Goal: Entertainment & Leisure: Consume media (video, audio)

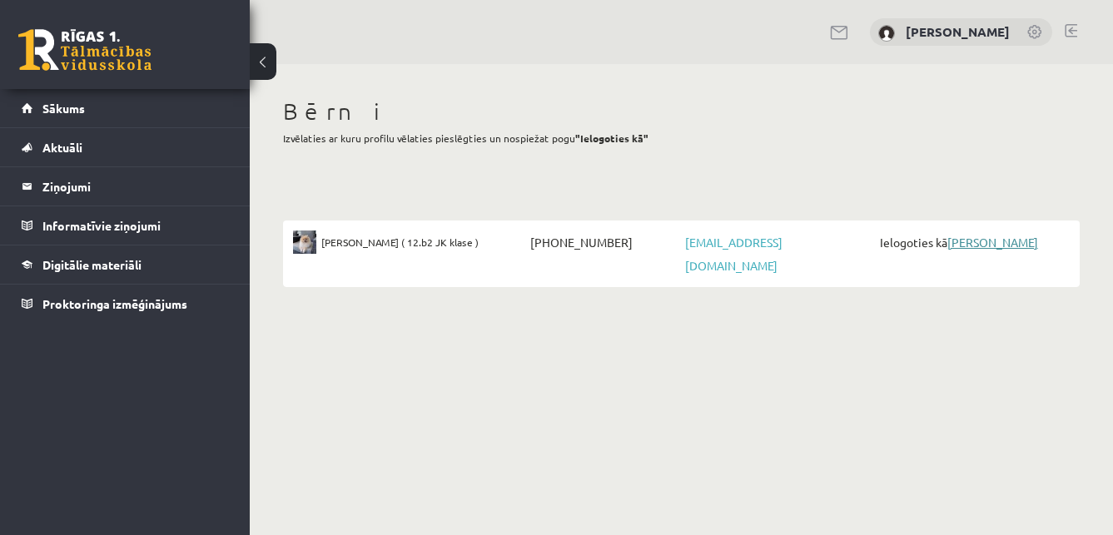
click at [1009, 237] on link "[PERSON_NAME]" at bounding box center [992, 242] width 91 height 15
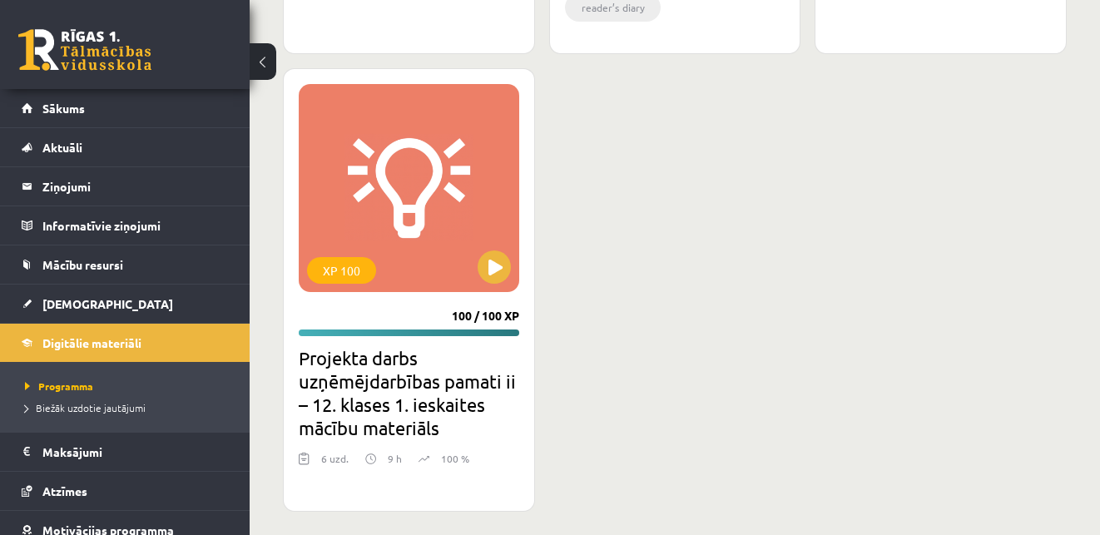
scroll to position [2712, 0]
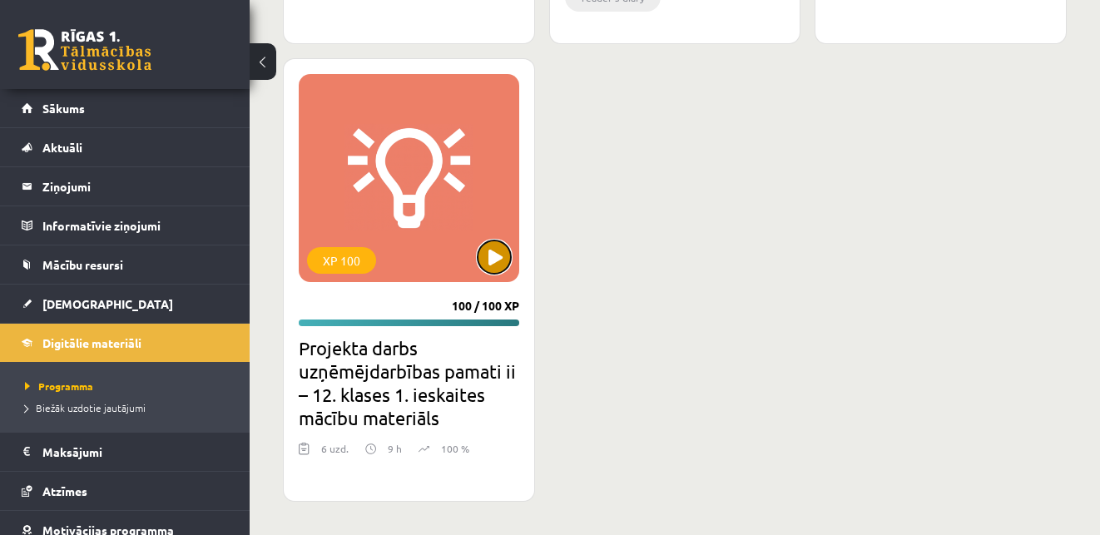
click at [491, 262] on button at bounding box center [494, 257] width 33 height 33
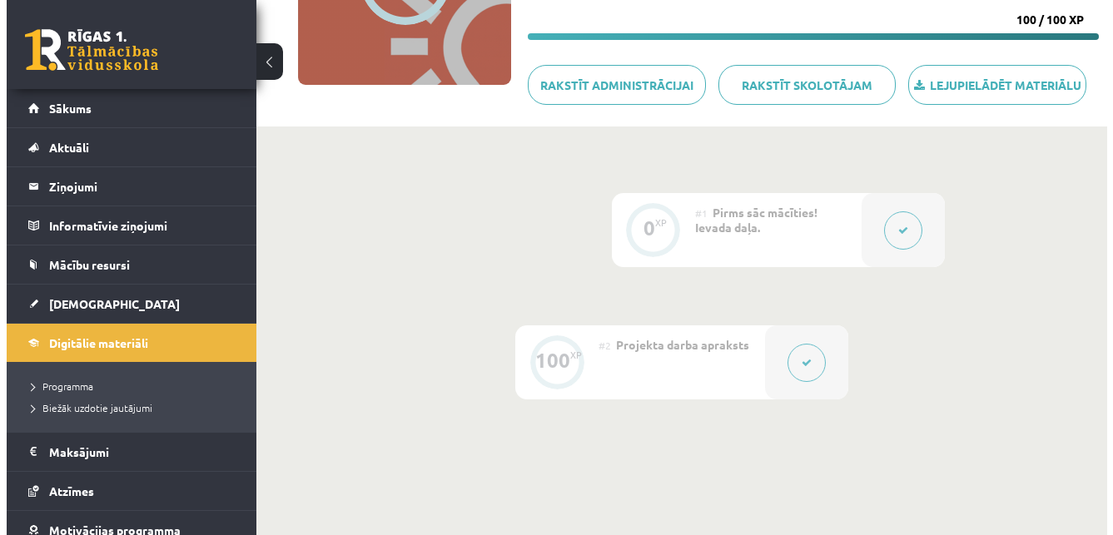
scroll to position [333, 0]
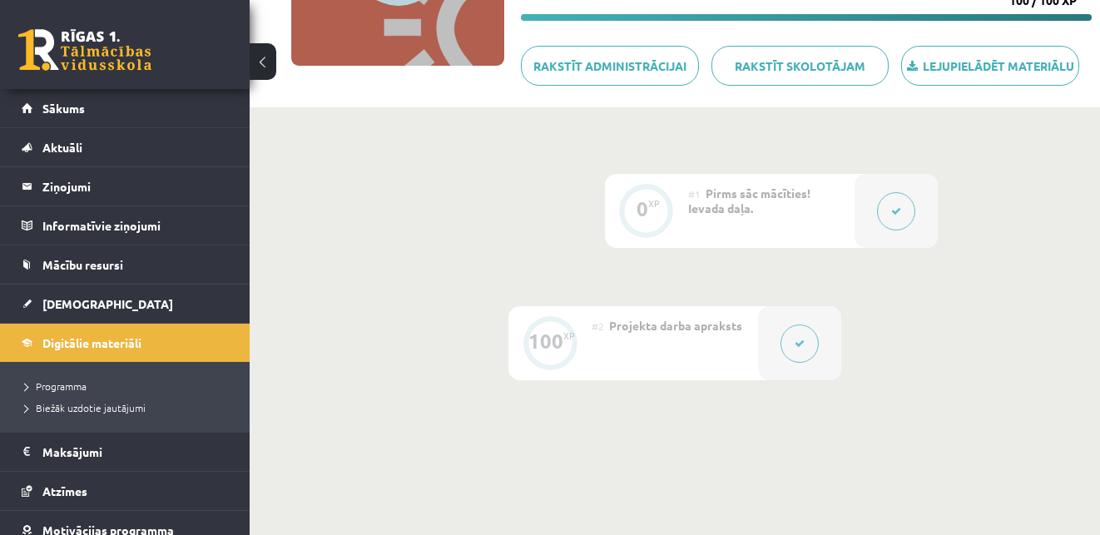
click at [899, 211] on icon at bounding box center [896, 211] width 10 height 10
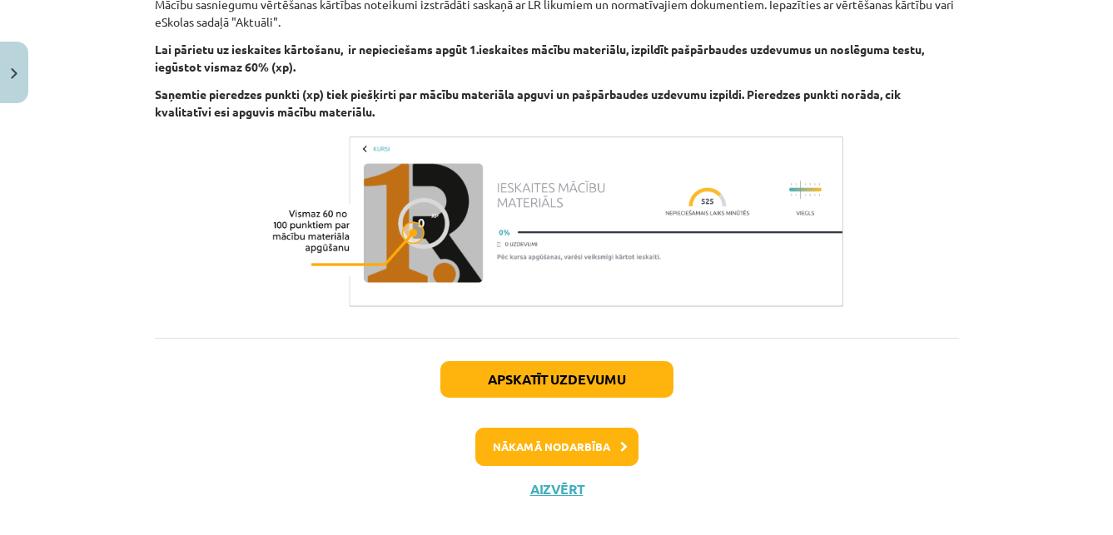
scroll to position [558, 0]
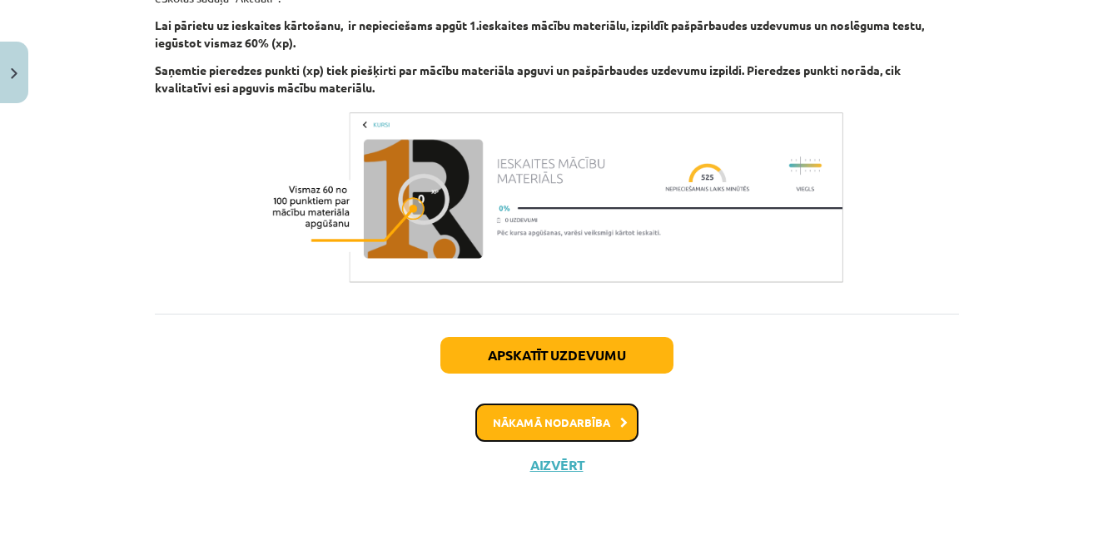
click at [576, 427] on button "Nākamā nodarbība" at bounding box center [556, 423] width 163 height 38
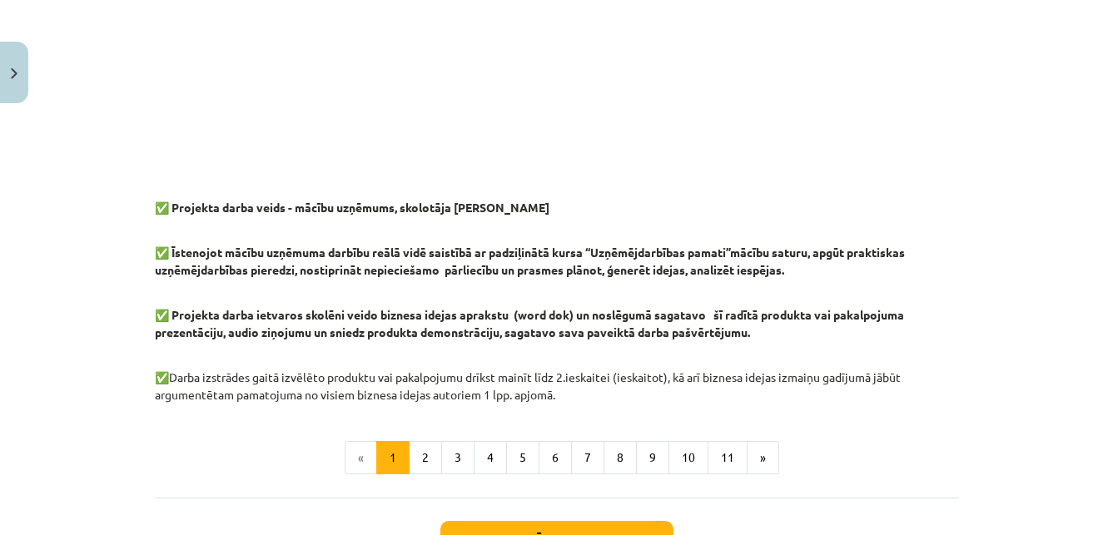
scroll to position [1373, 0]
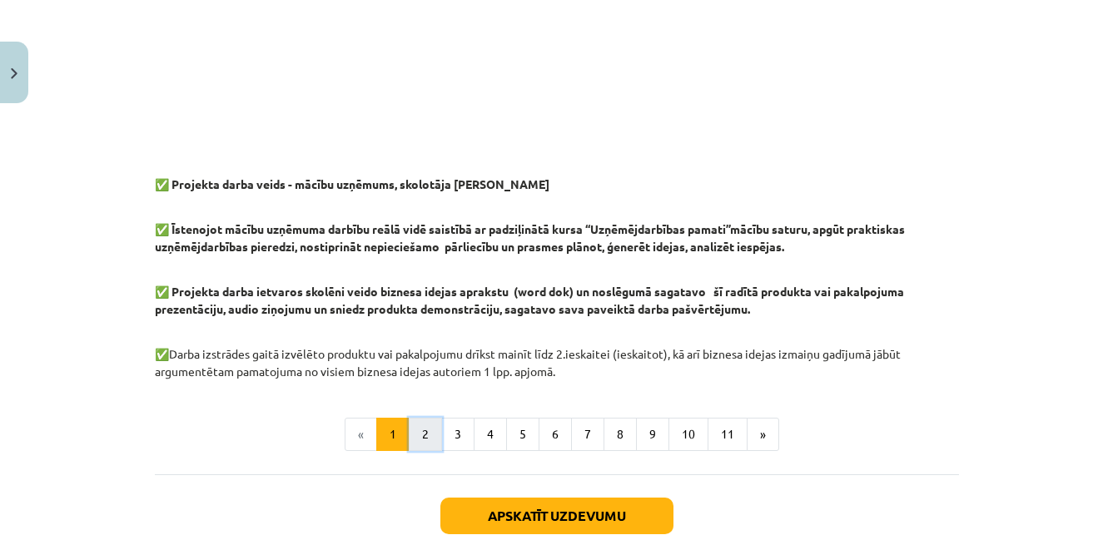
click at [419, 432] on button "2" at bounding box center [425, 434] width 33 height 33
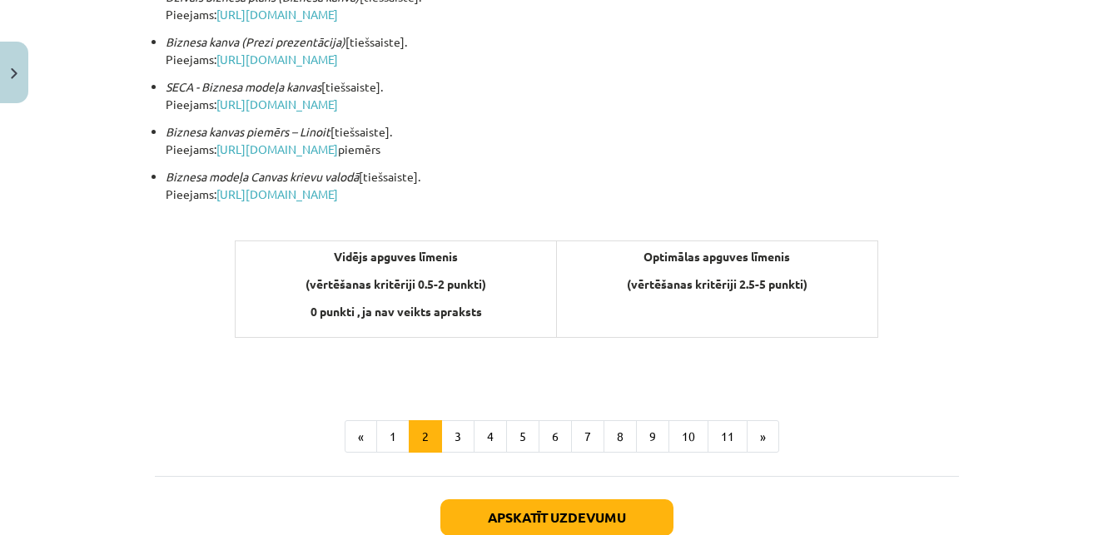
scroll to position [664, 0]
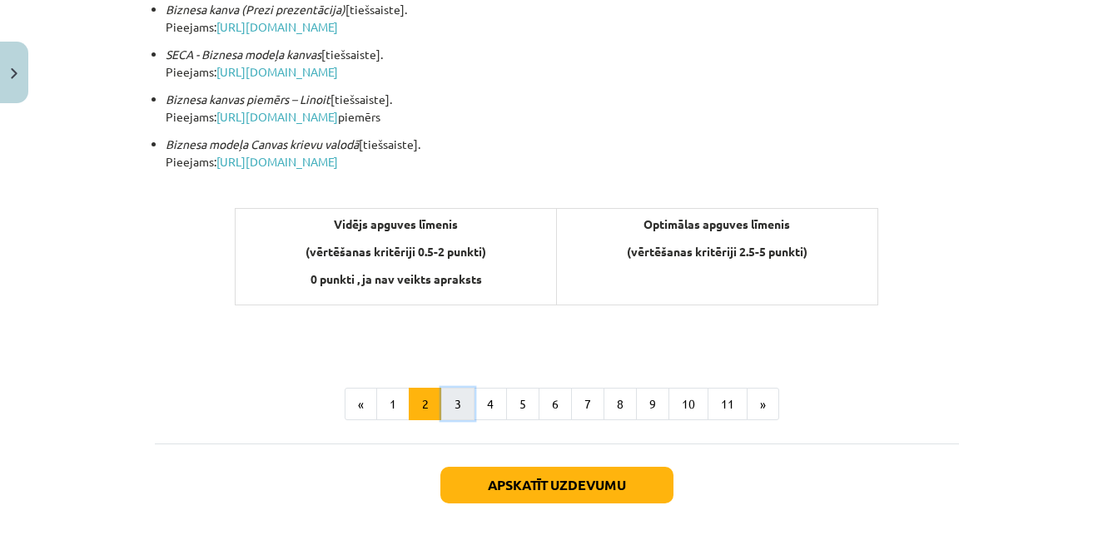
click at [449, 410] on button "3" at bounding box center [457, 404] width 33 height 33
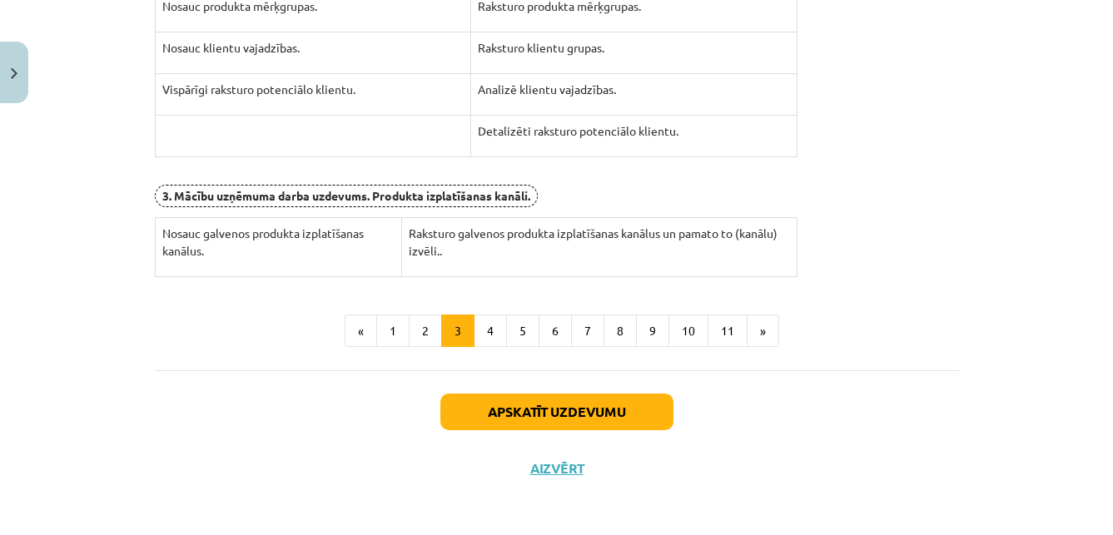
scroll to position [682, 0]
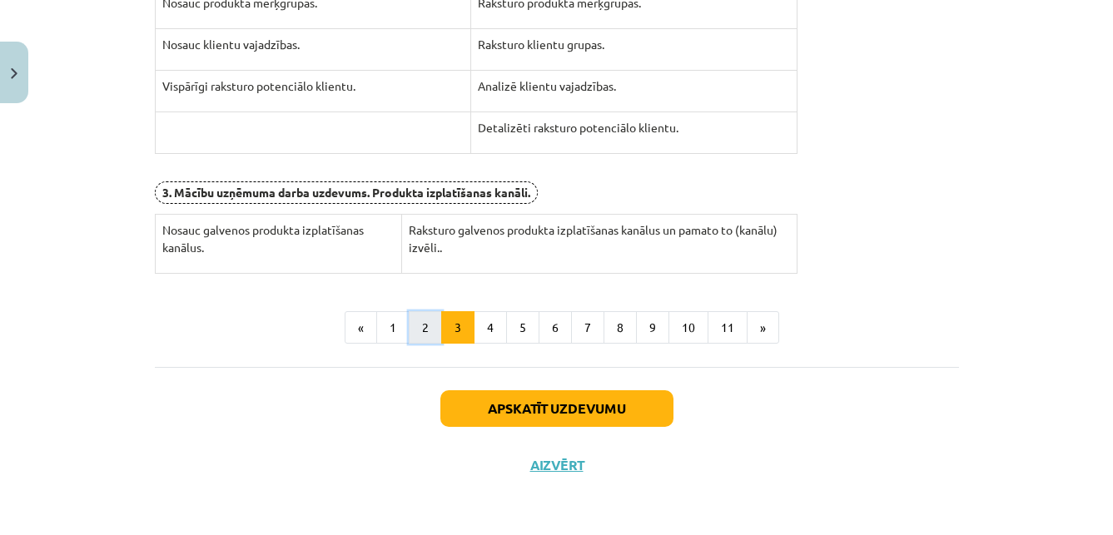
click at [418, 326] on button "2" at bounding box center [425, 327] width 33 height 33
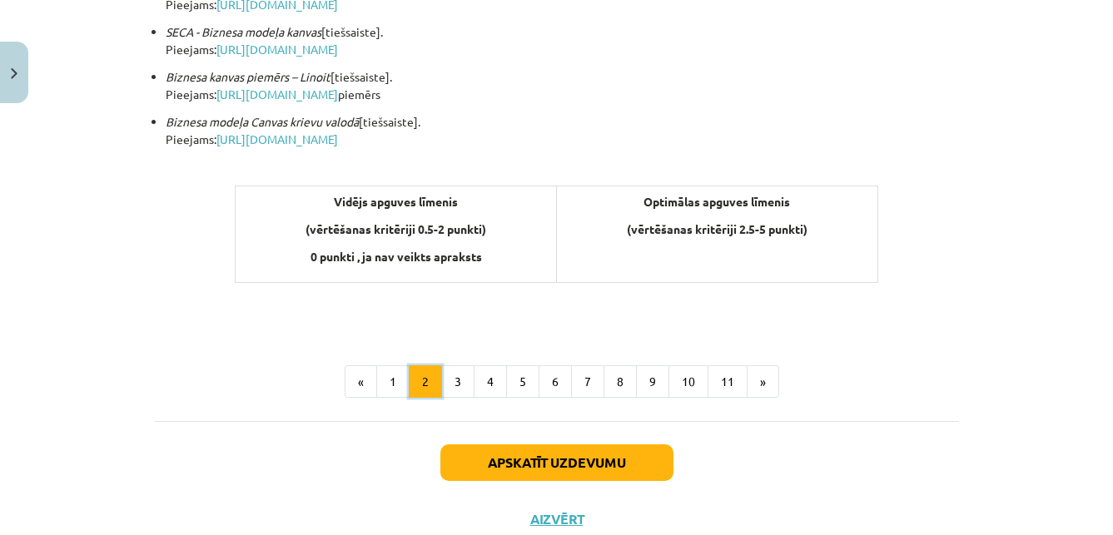
scroll to position [697, 0]
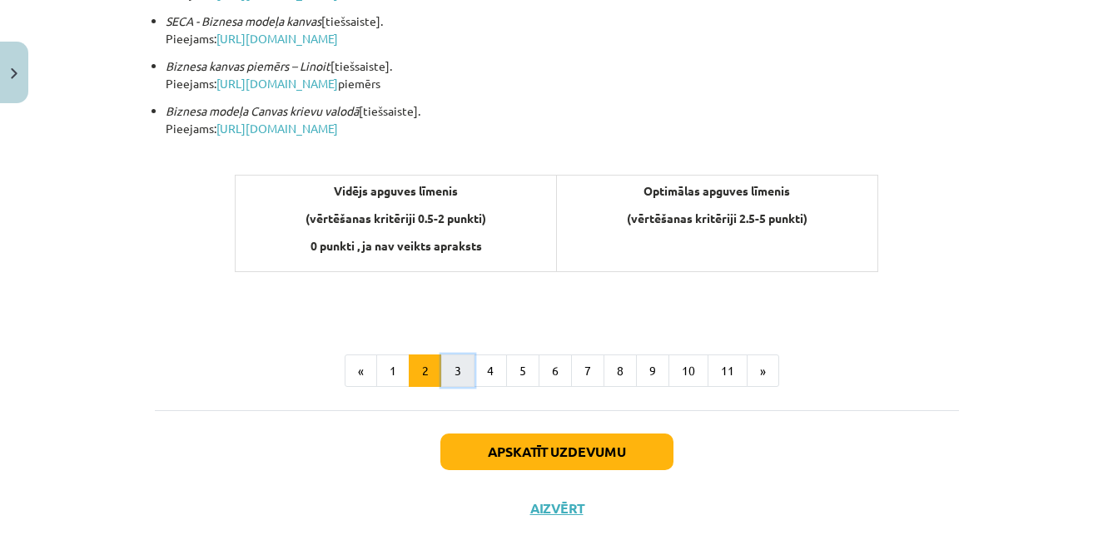
click at [447, 371] on button "3" at bounding box center [457, 371] width 33 height 33
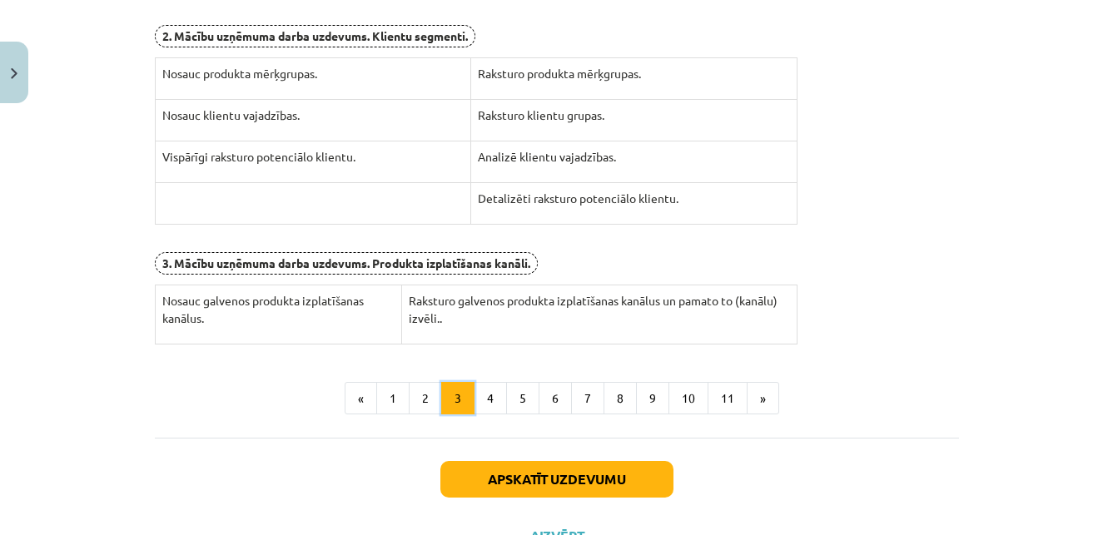
scroll to position [631, 0]
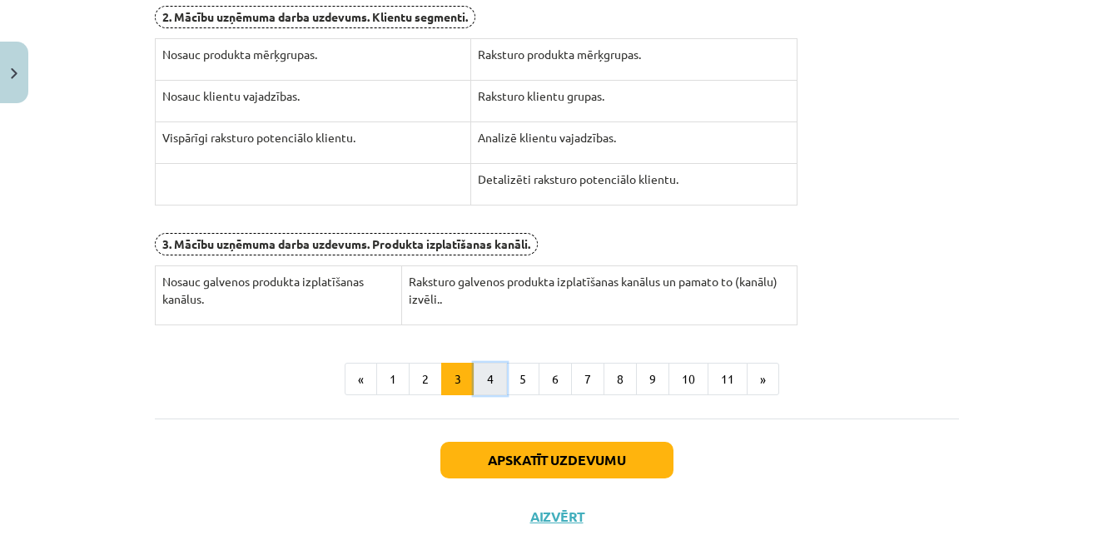
click at [487, 378] on button "4" at bounding box center [490, 379] width 33 height 33
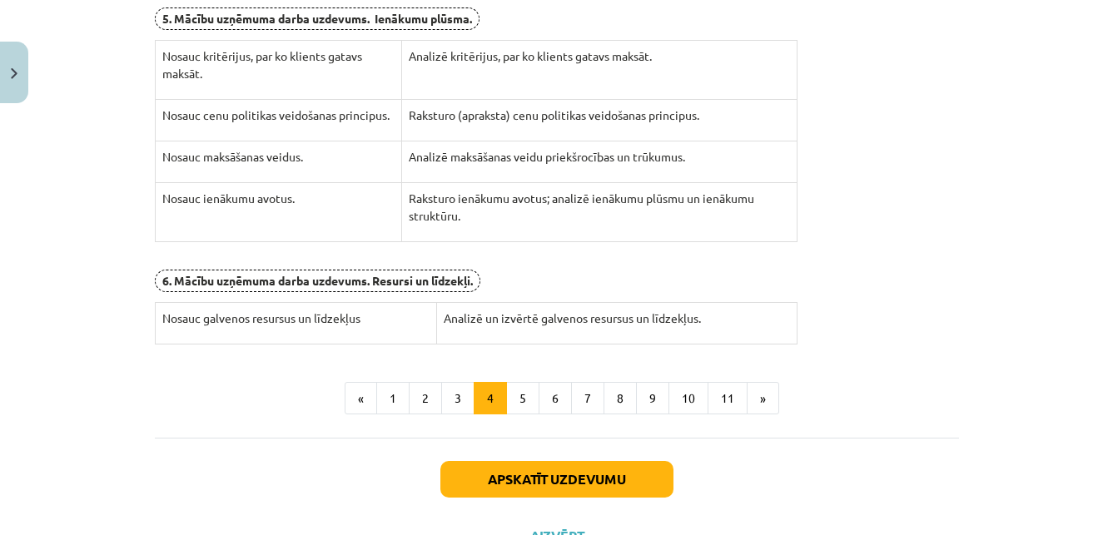
scroll to position [697, 0]
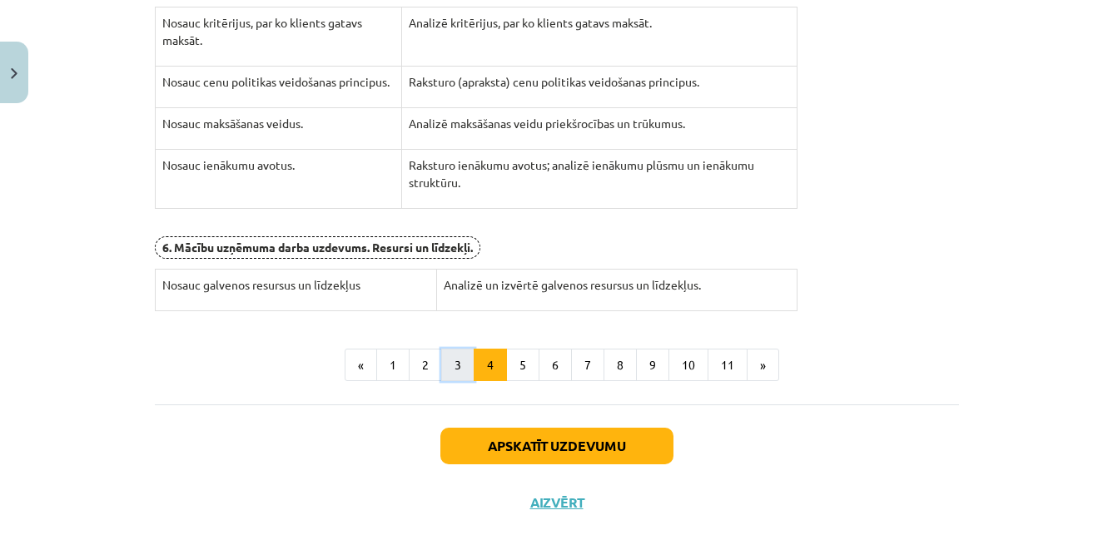
click at [448, 366] on button "3" at bounding box center [457, 365] width 33 height 33
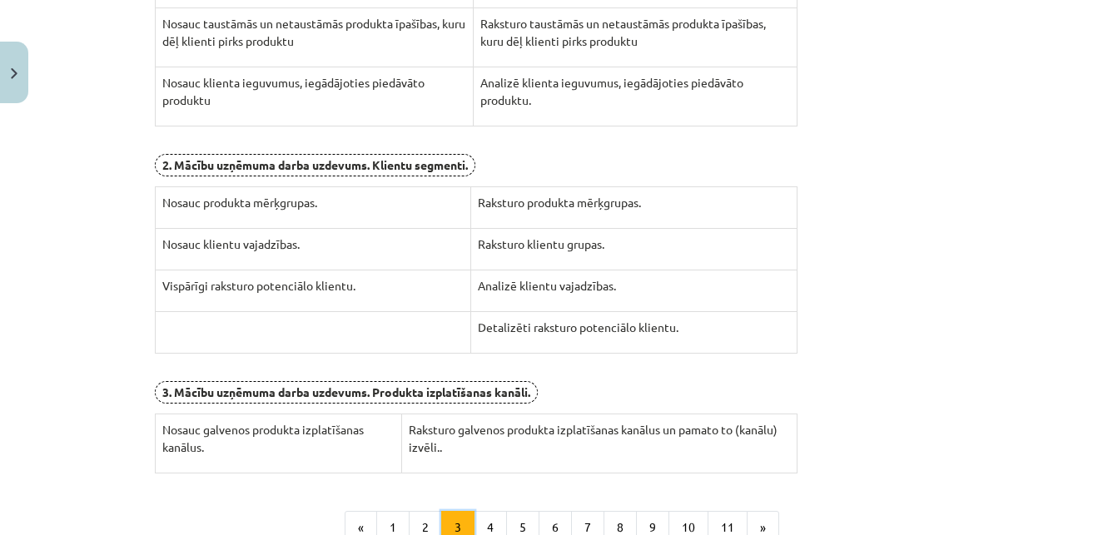
scroll to position [298, 0]
